Goal: Task Accomplishment & Management: Use online tool/utility

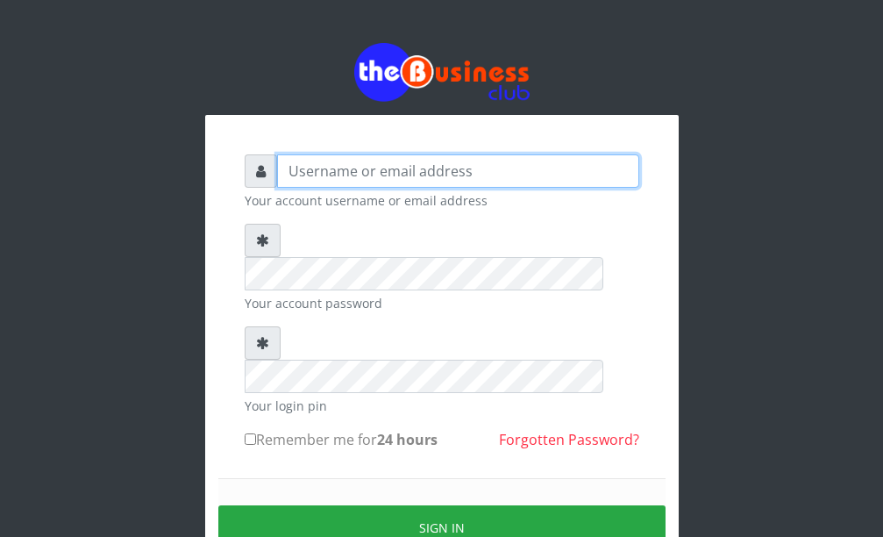
click at [369, 176] on input "text" at bounding box center [458, 170] width 362 height 33
type input "DanBig"
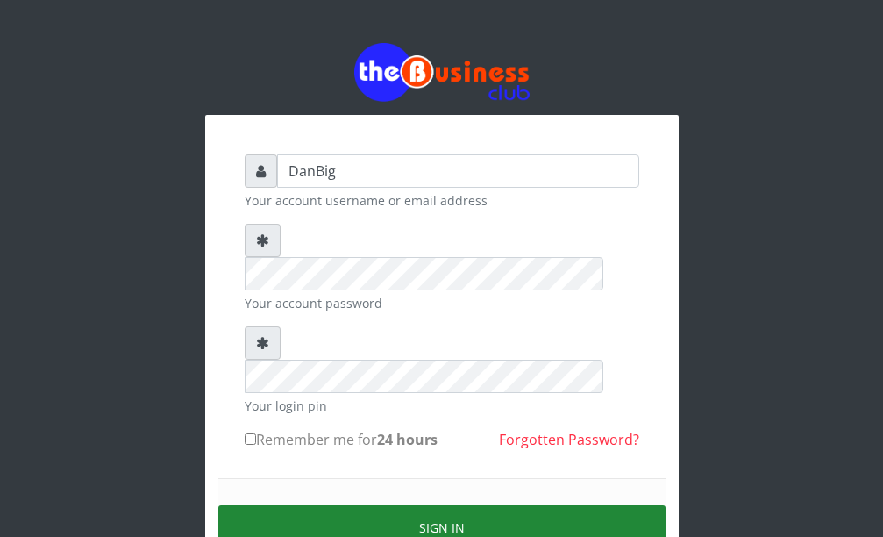
click at [373, 505] on button "Sign in" at bounding box center [441, 527] width 447 height 45
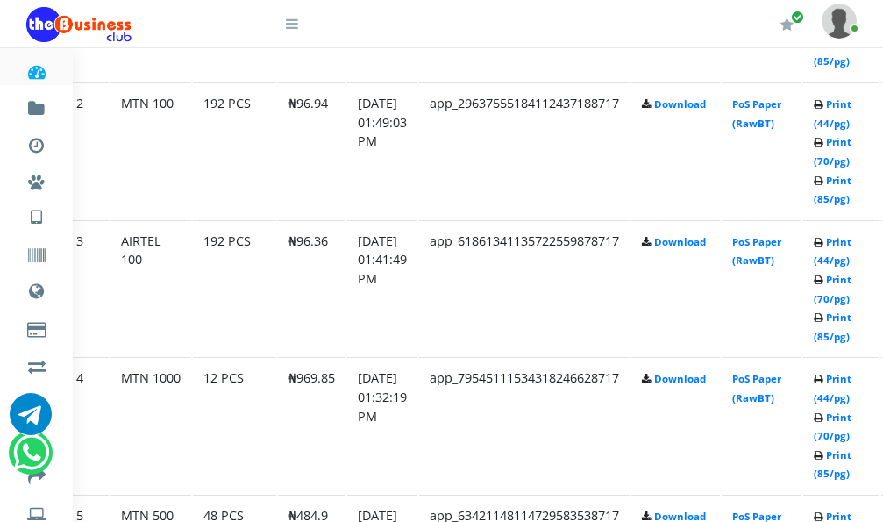
scroll to position [1228, 57]
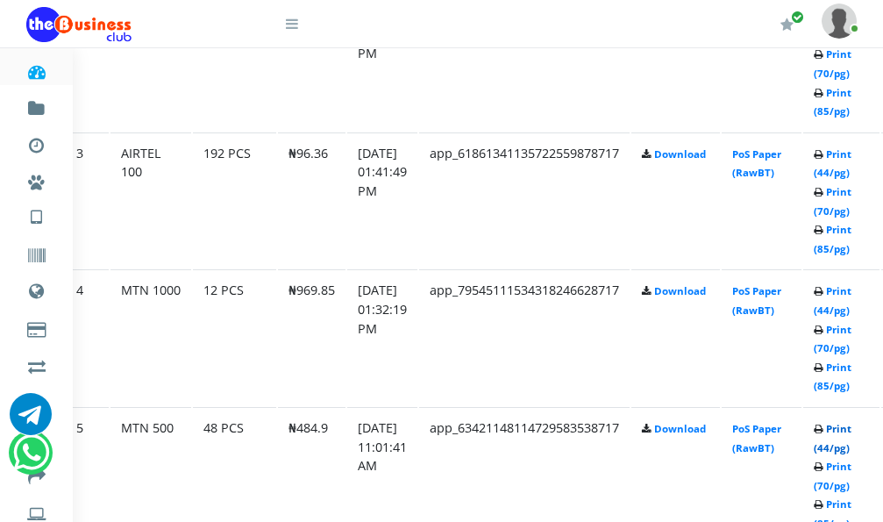
click at [852, 431] on link "Print (44/pg)" at bounding box center [833, 438] width 38 height 32
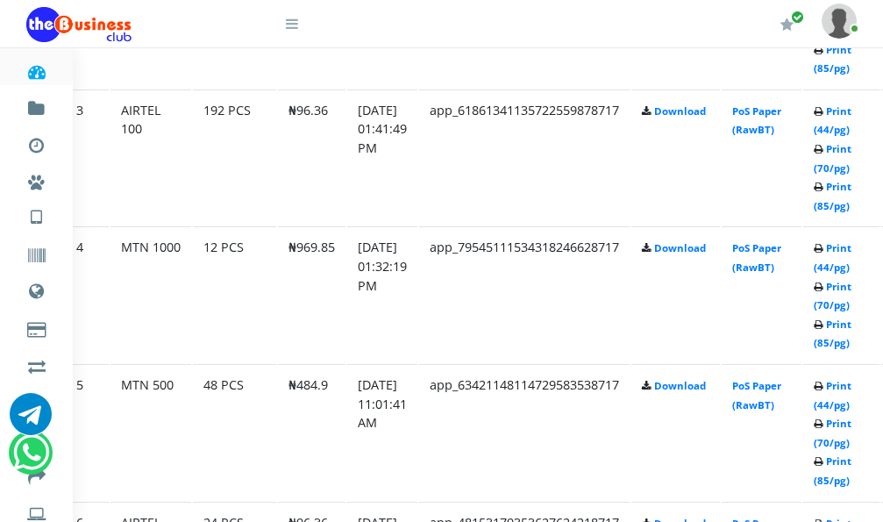
scroll to position [1228, 57]
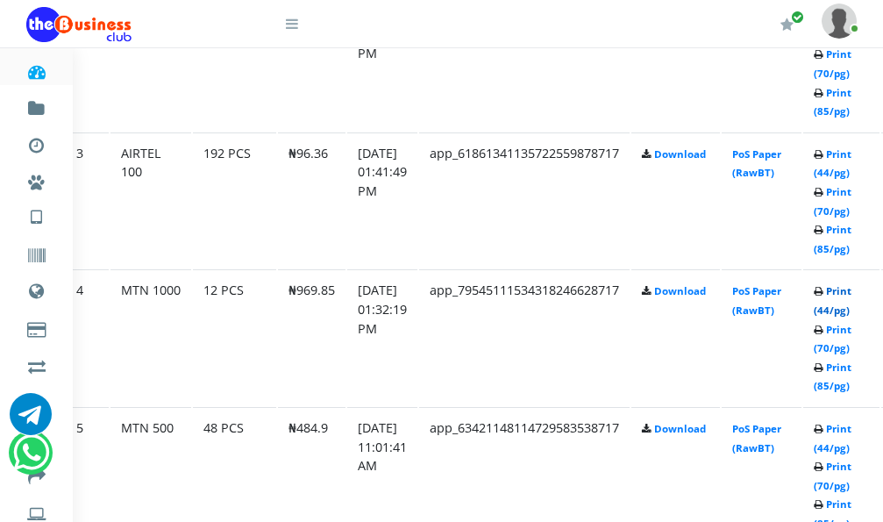
click at [852, 296] on link "Print (44/pg)" at bounding box center [833, 300] width 38 height 32
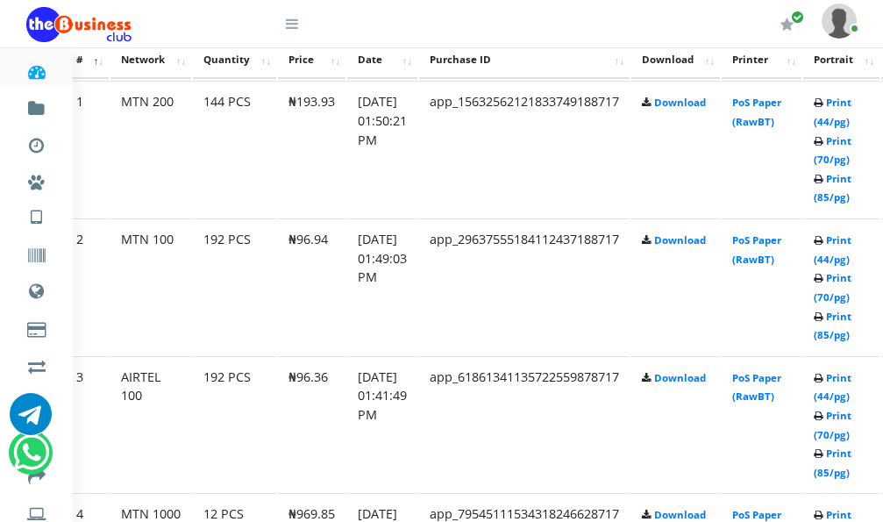
scroll to position [1092, 57]
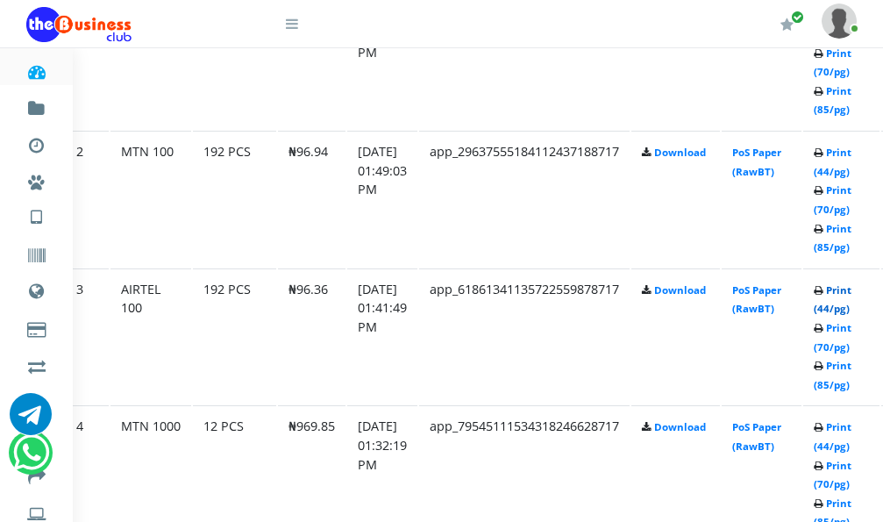
click at [852, 296] on link "Print (44/pg)" at bounding box center [833, 299] width 38 height 32
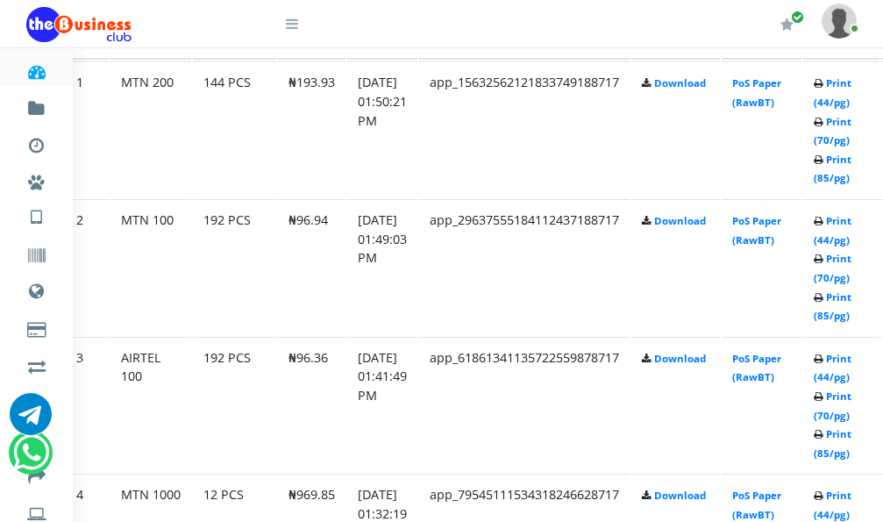
scroll to position [1004, 57]
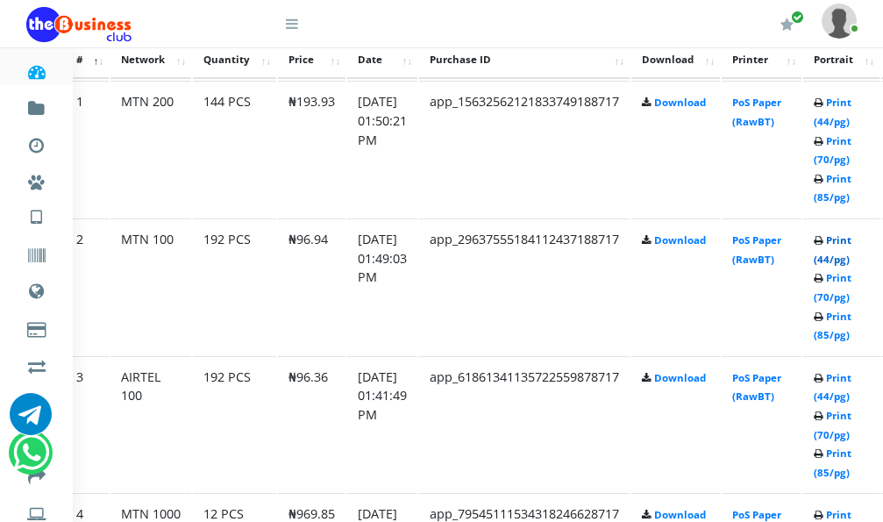
click at [852, 244] on link "Print (44/pg)" at bounding box center [833, 249] width 38 height 32
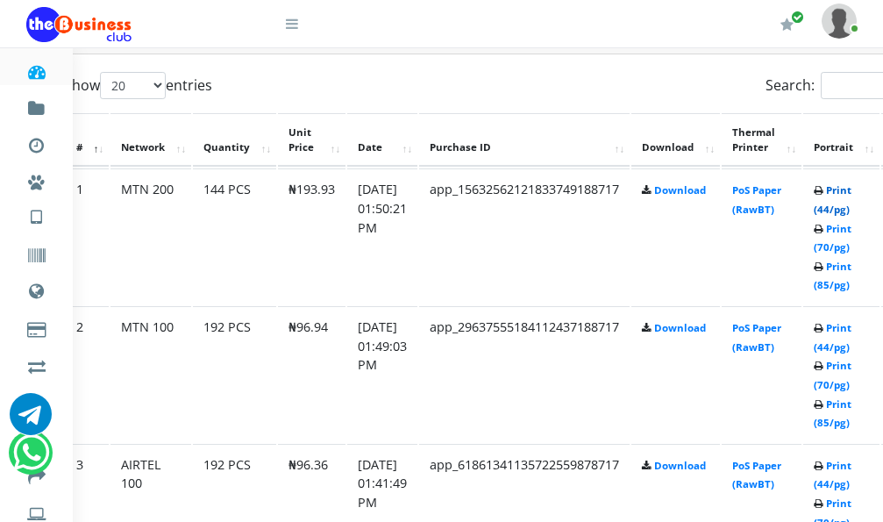
click at [852, 197] on link "Print (44/pg)" at bounding box center [833, 199] width 38 height 32
